Goal: Task Accomplishment & Management: Manage account settings

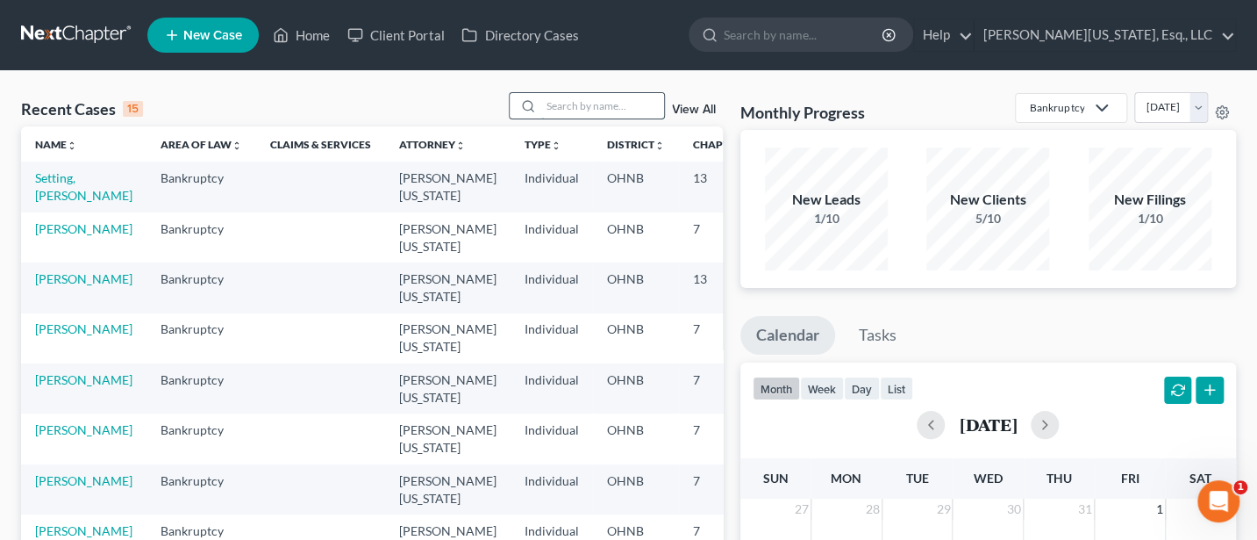
click at [590, 100] on input "search" at bounding box center [602, 105] width 123 height 25
type input "[PERSON_NAME]"
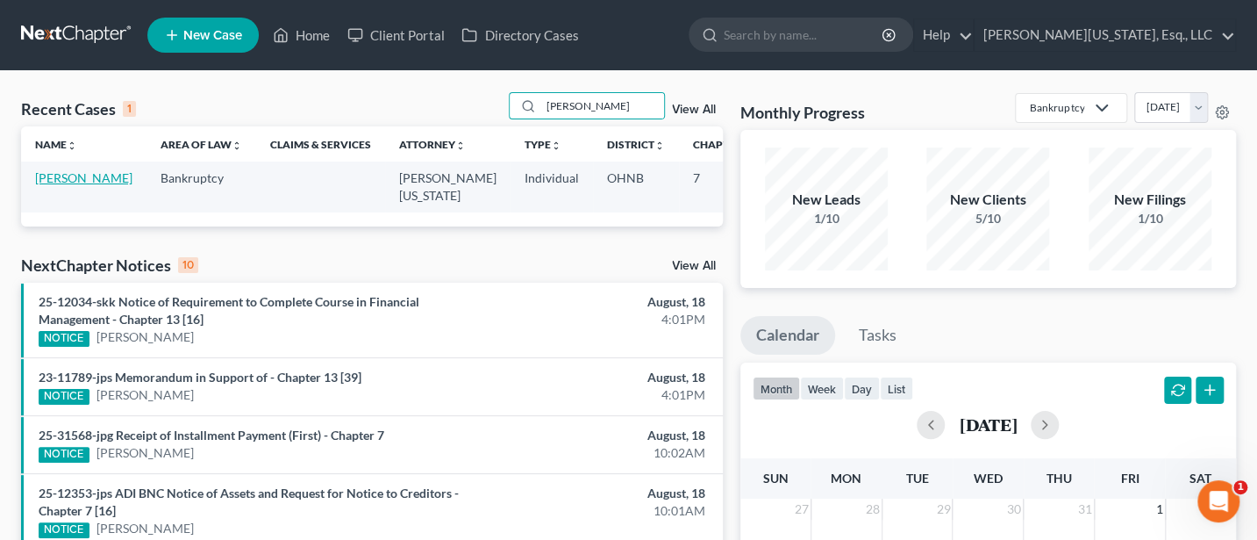
click at [54, 174] on link "[PERSON_NAME]" at bounding box center [83, 177] width 97 height 15
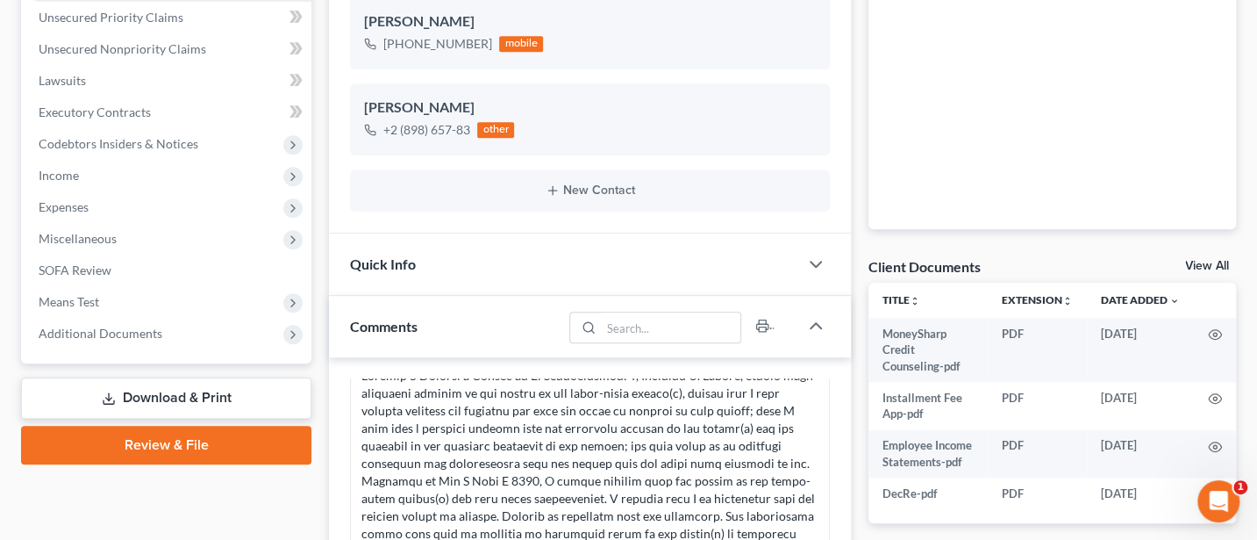
scroll to position [233, 0]
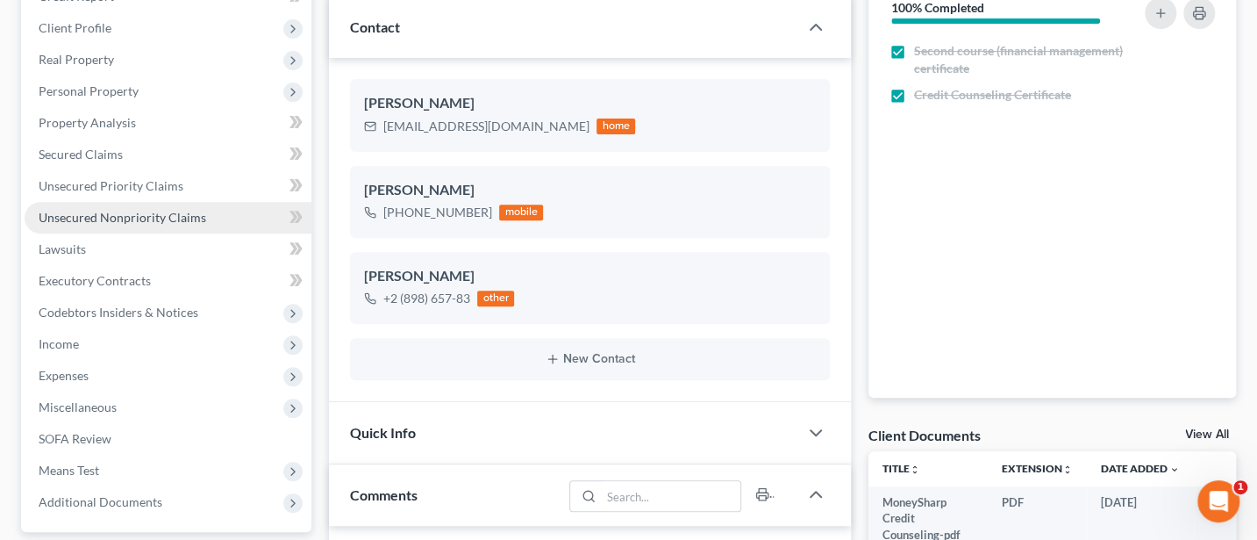
click at [65, 220] on span "Unsecured Nonpriority Claims" at bounding box center [123, 217] width 168 height 15
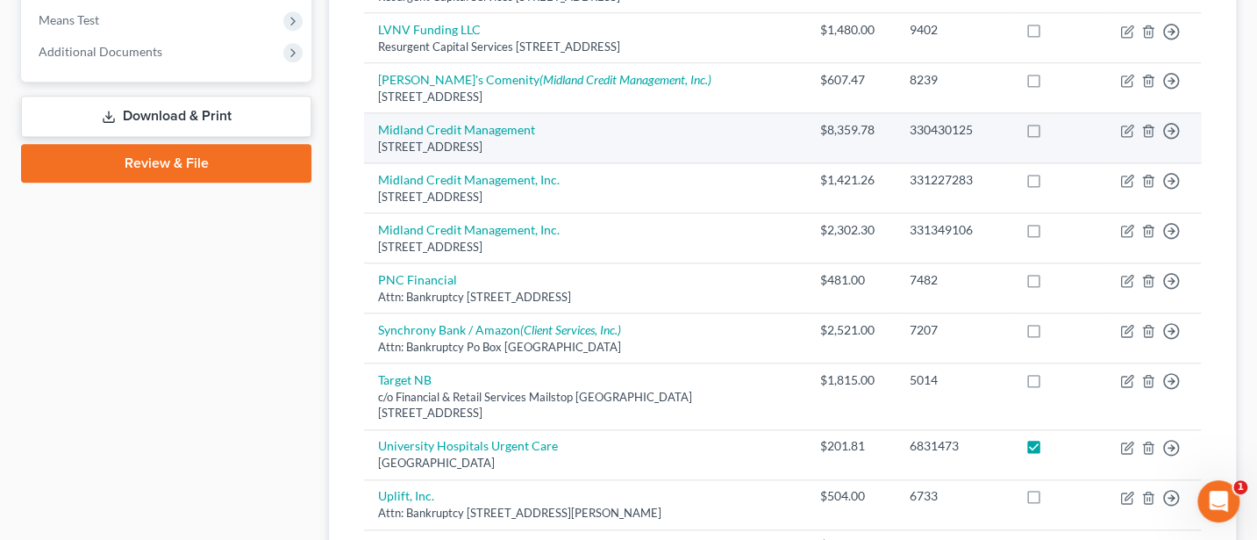
scroll to position [702, 0]
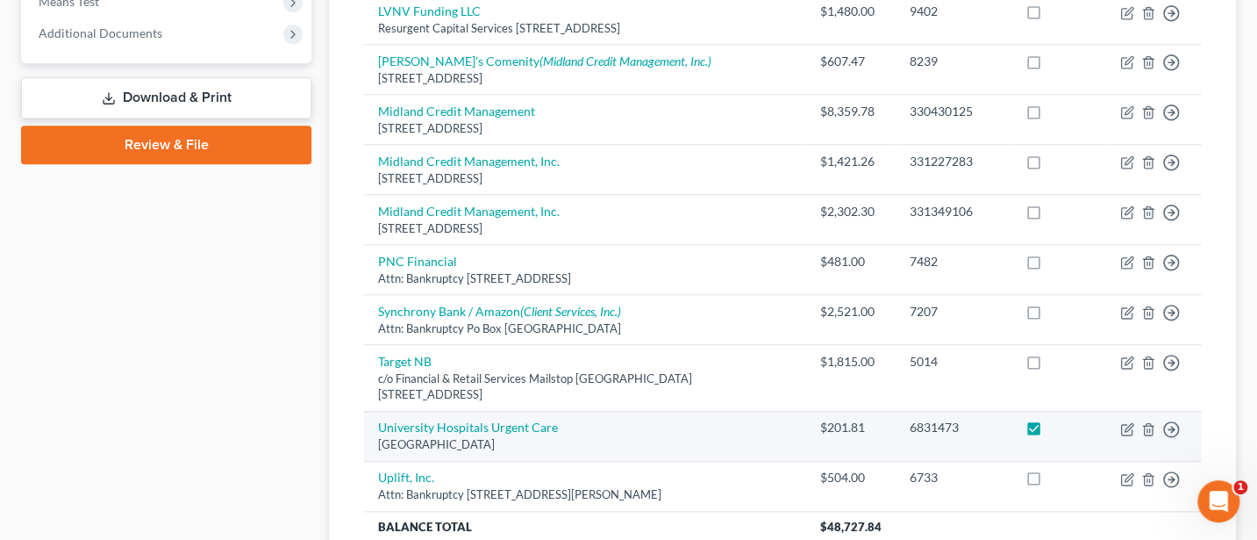
click at [1050, 432] on label at bounding box center [1050, 432] width 0 height 0
click at [1057, 419] on input "checkbox" at bounding box center [1062, 424] width 11 height 11
checkbox input "false"
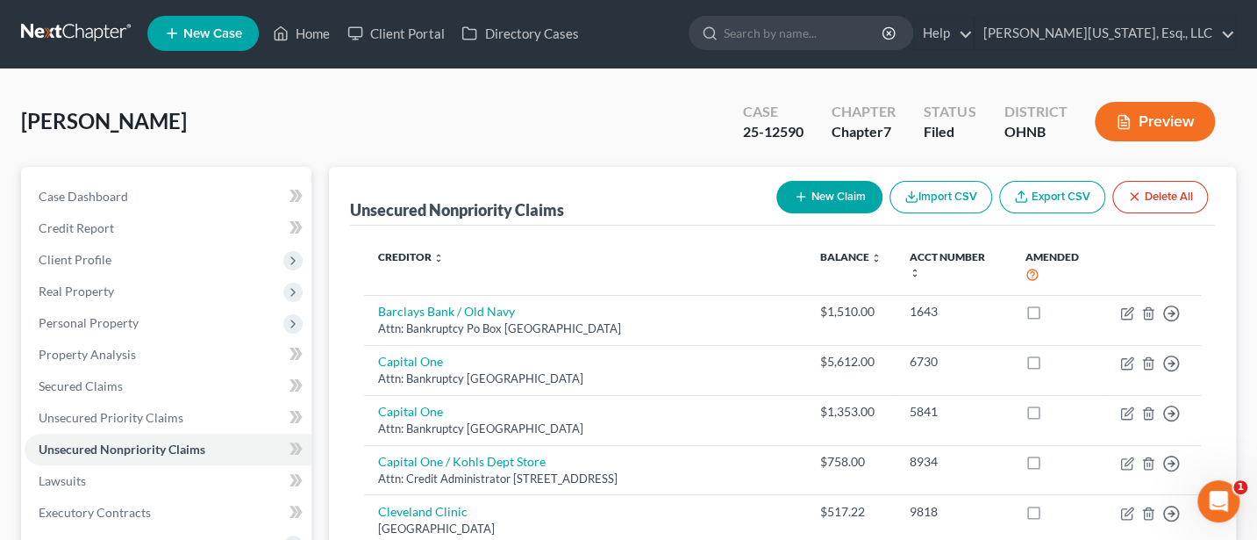
scroll to position [0, 0]
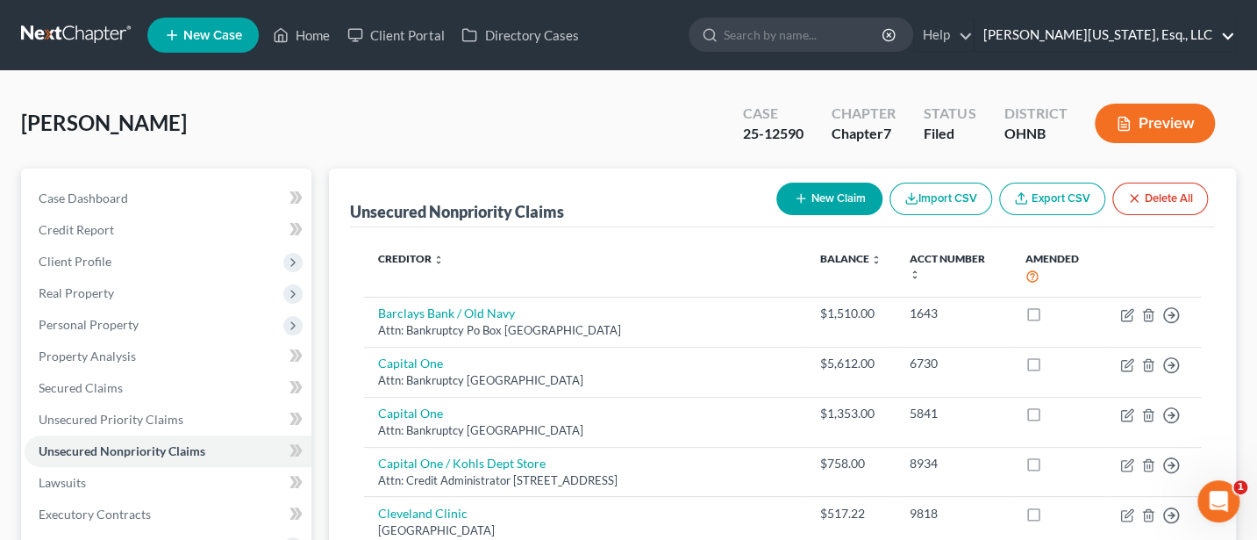
click at [1183, 31] on link "[PERSON_NAME][US_STATE], Esq., LLC" at bounding box center [1105, 35] width 261 height 32
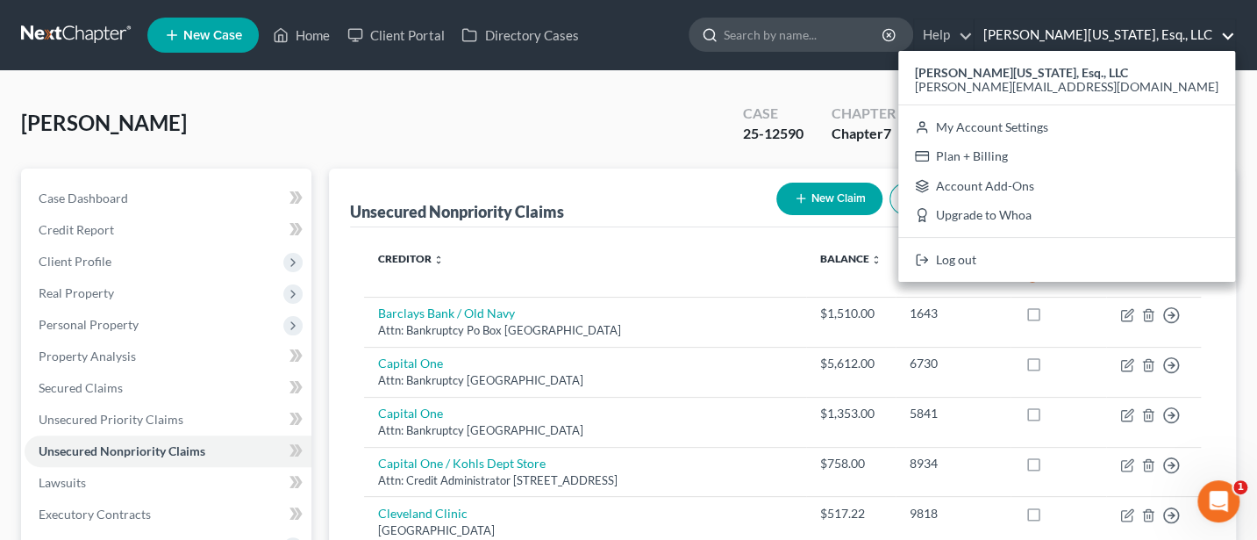
click at [804, 27] on input "search" at bounding box center [804, 34] width 161 height 32
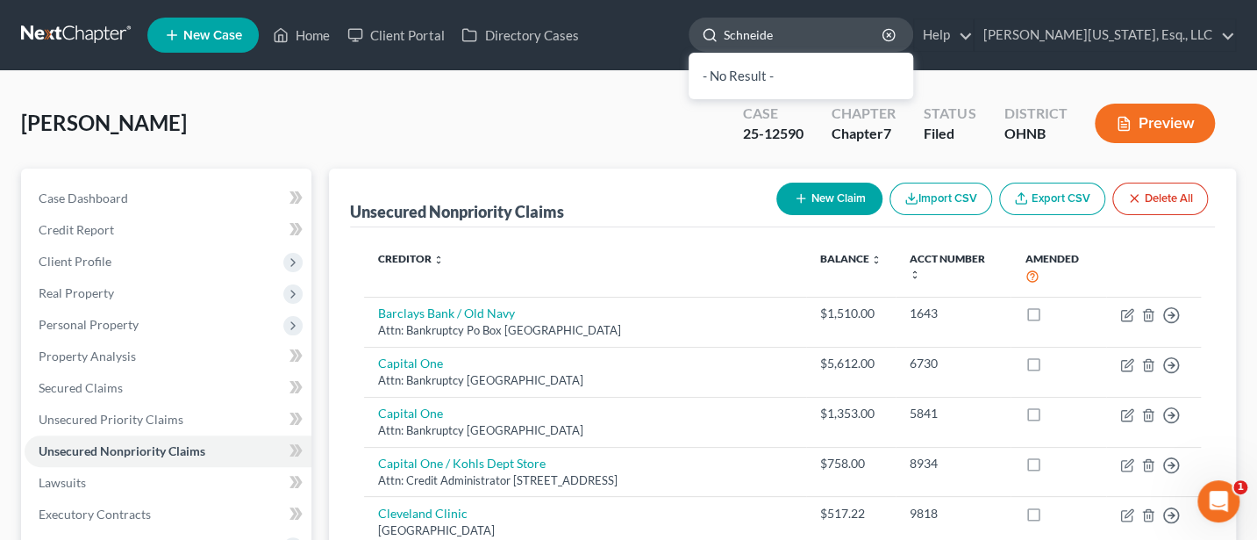
type input "[PERSON_NAME]"
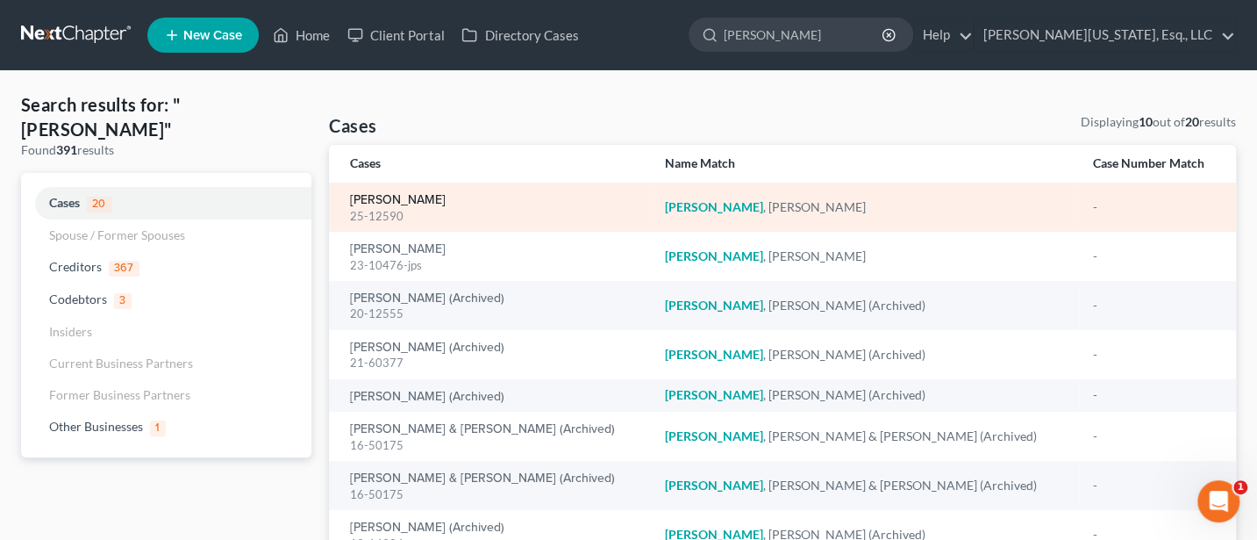
click at [380, 203] on link "[PERSON_NAME]" at bounding box center [398, 200] width 96 height 12
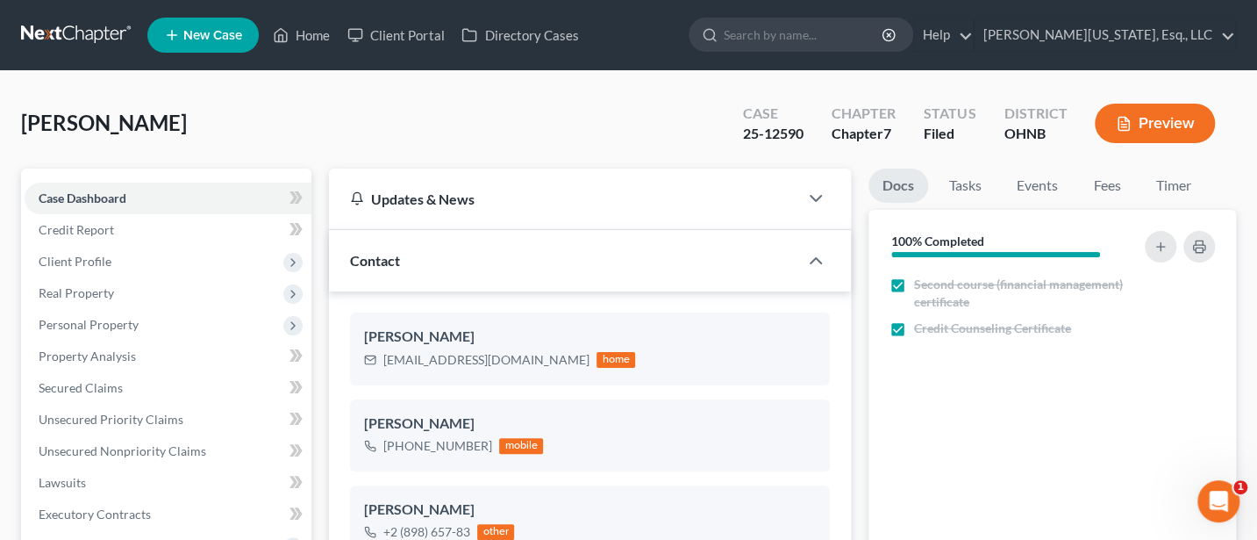
scroll to position [208, 0]
